Goal: Complete application form

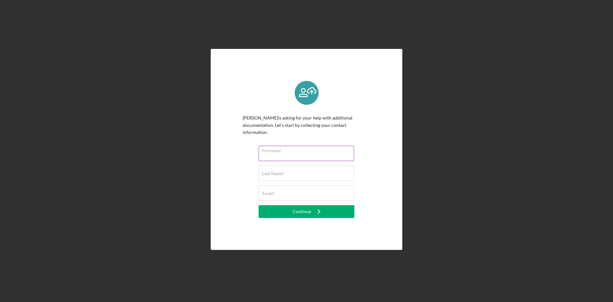
click at [292, 149] on div "First Name*" at bounding box center [307, 154] width 96 height 16
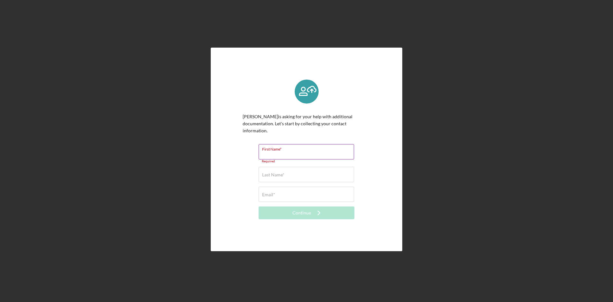
click at [301, 153] on input "First Name*" at bounding box center [306, 151] width 95 height 15
